Goal: Find specific page/section: Find specific page/section

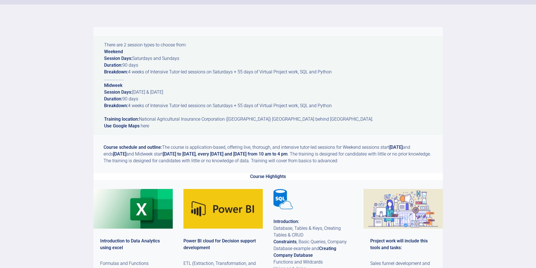
scroll to position [70, 0]
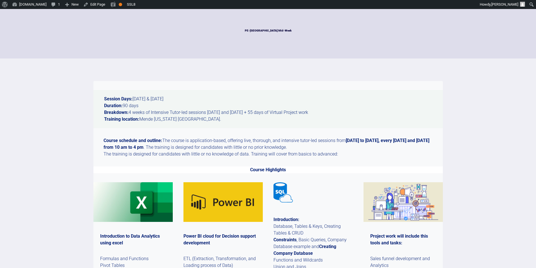
scroll to position [35, 0]
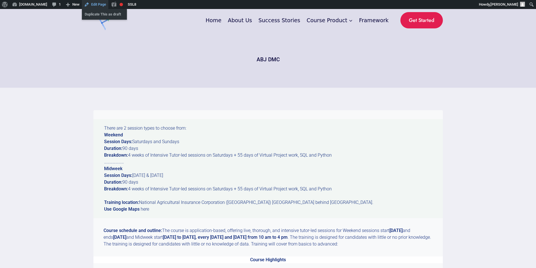
click at [95, 3] on link "Edit Page" at bounding box center [95, 4] width 26 height 9
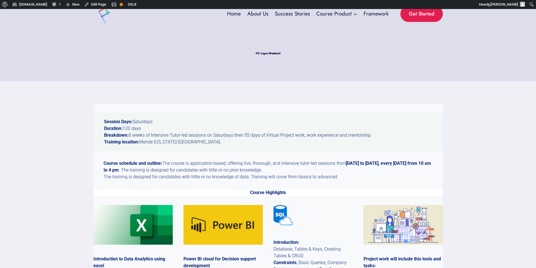
scroll to position [5, 0]
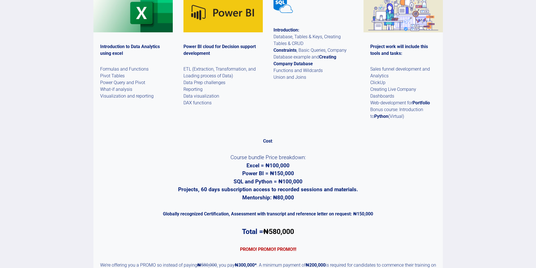
scroll to position [204, 0]
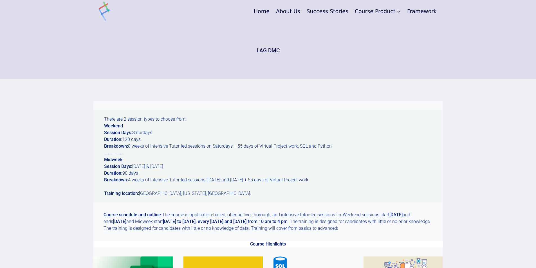
drag, startPoint x: 539, startPoint y: 41, endPoint x: 539, endPoint y: 23, distance: 18.0
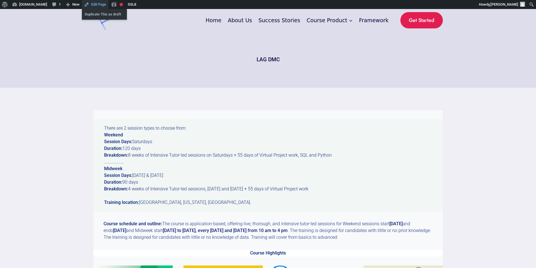
click at [94, 4] on link "Edit Page" at bounding box center [95, 4] width 26 height 9
